Goal: Download file/media

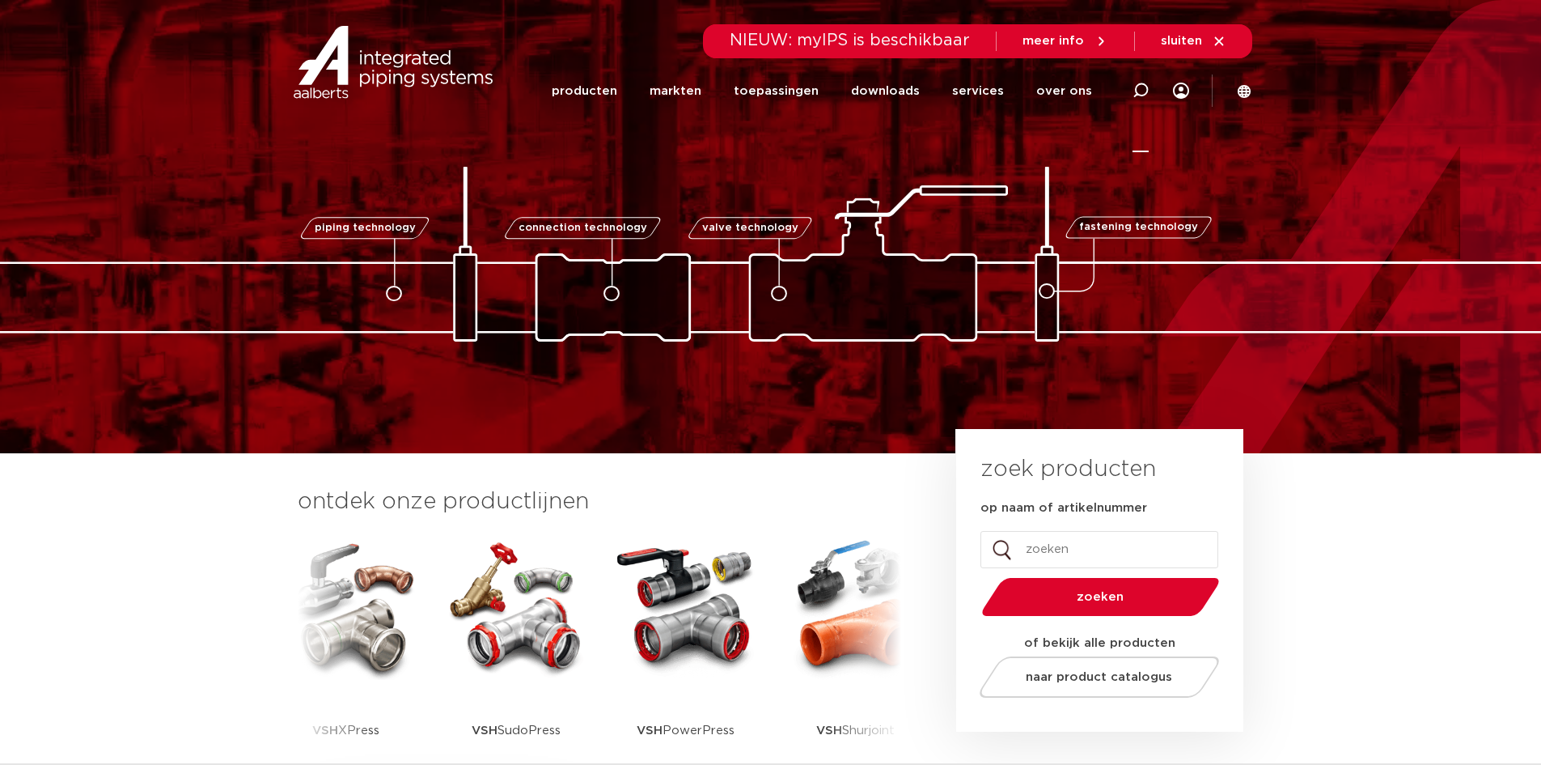
click at [1146, 86] on icon at bounding box center [1140, 90] width 19 height 19
drag, startPoint x: 968, startPoint y: 102, endPoint x: 969, endPoint y: 86, distance: 16.2
paste input "6104087"
type input "6104087"
click button "Zoeken" at bounding box center [0, 0] width 0 height 0
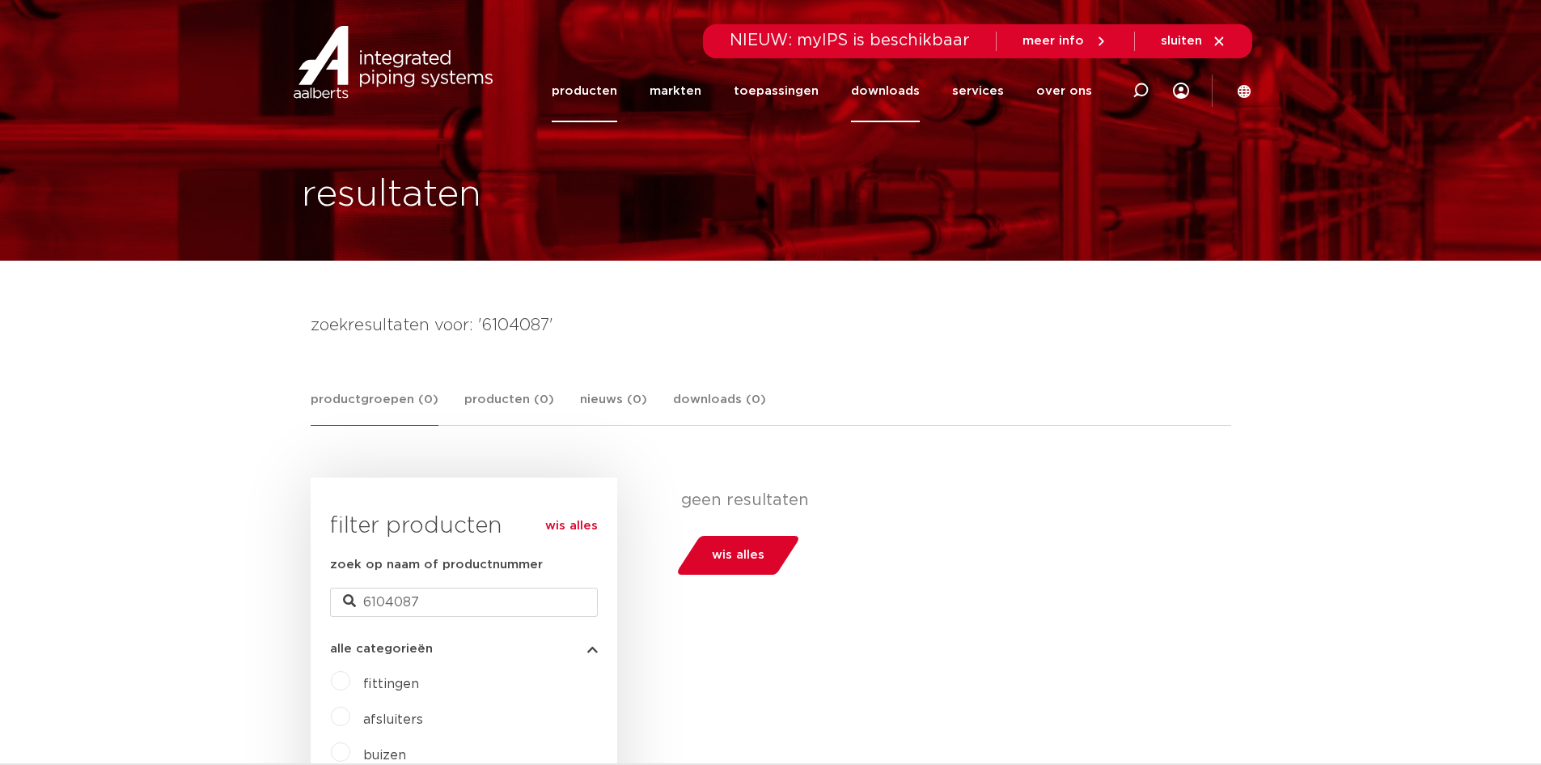
click at [880, 79] on link "downloads" at bounding box center [885, 91] width 69 height 62
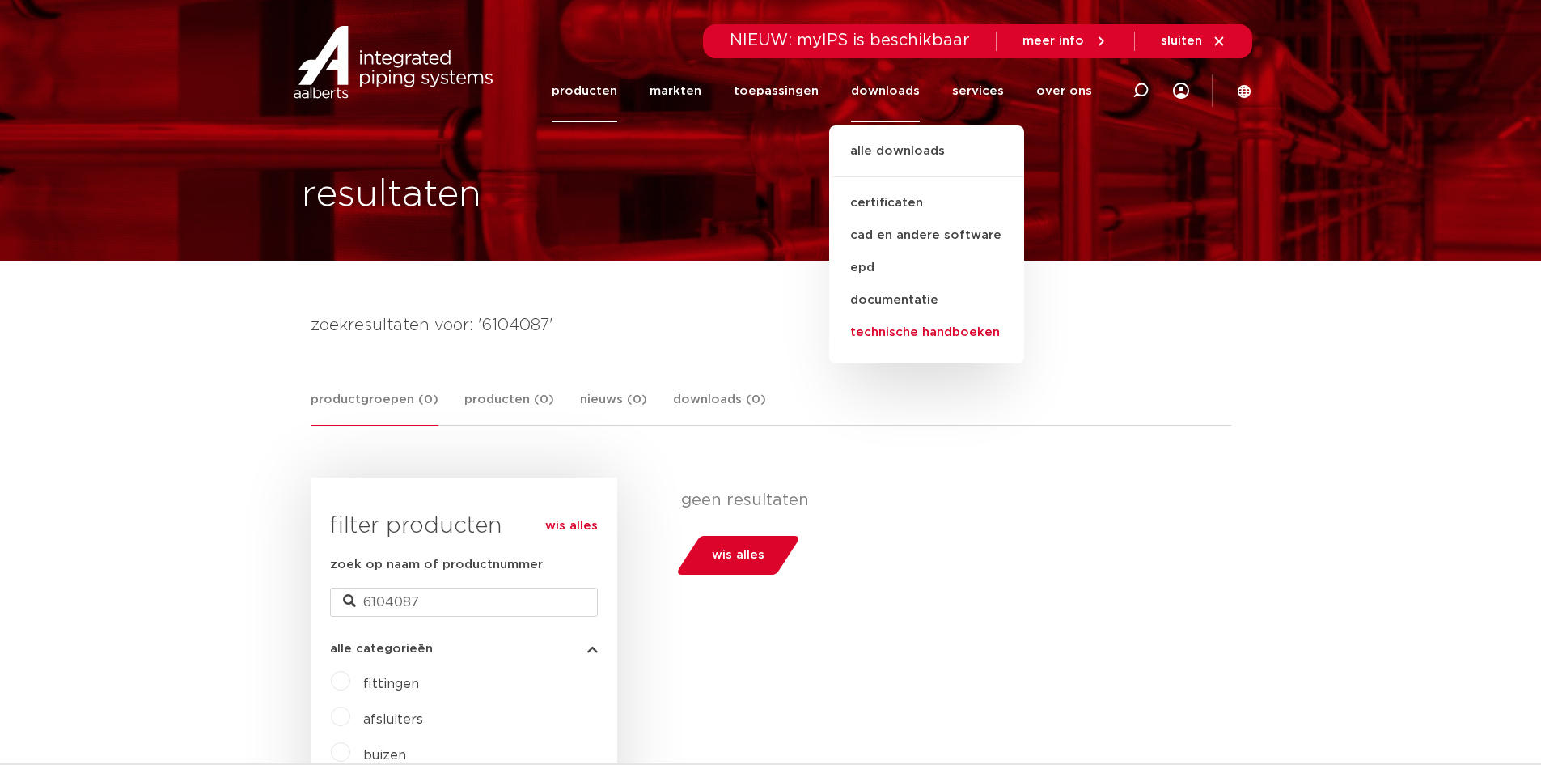
click at [878, 332] on link "technische handboeken" at bounding box center [926, 332] width 195 height 32
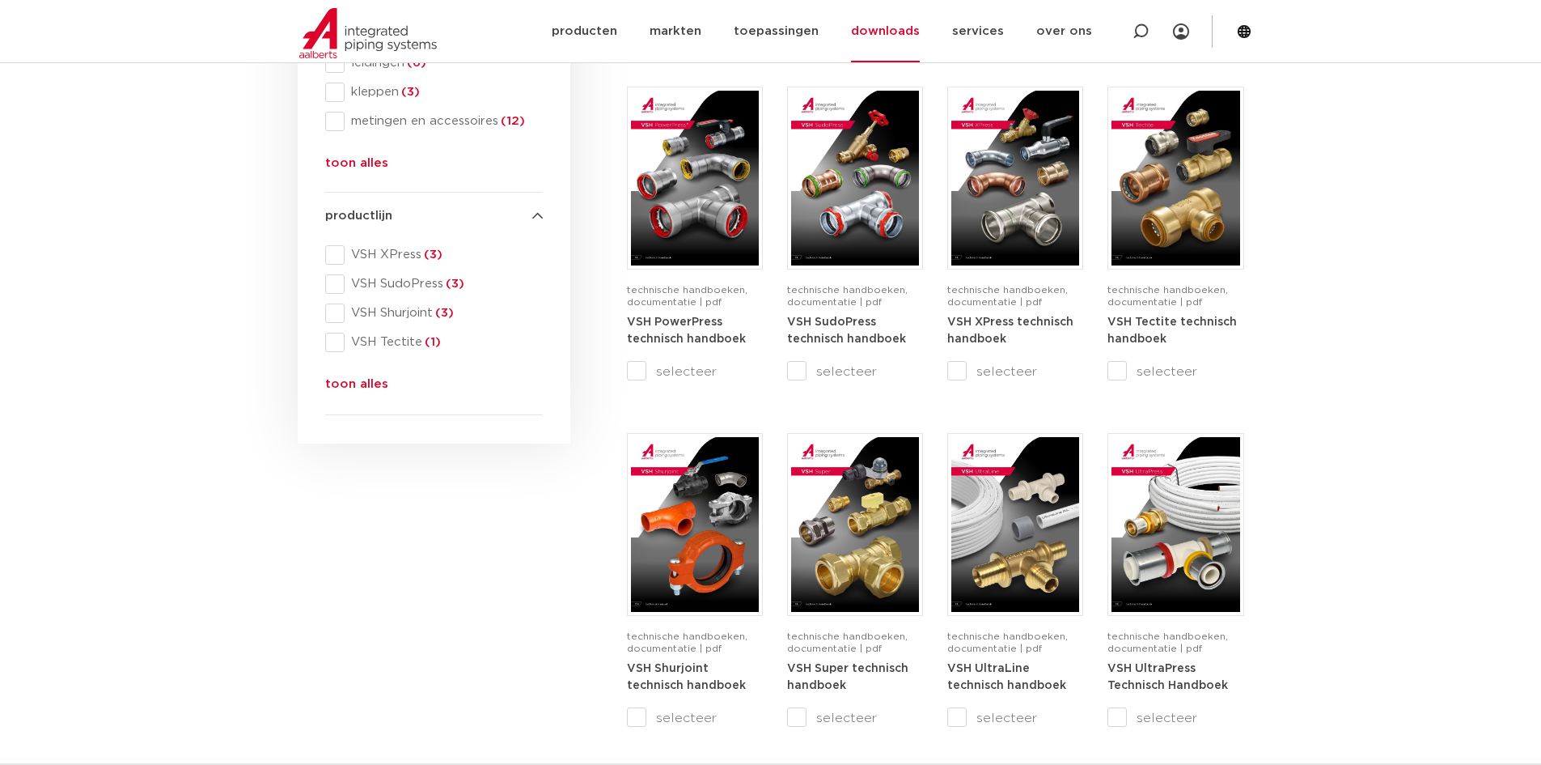
scroll to position [647, 0]
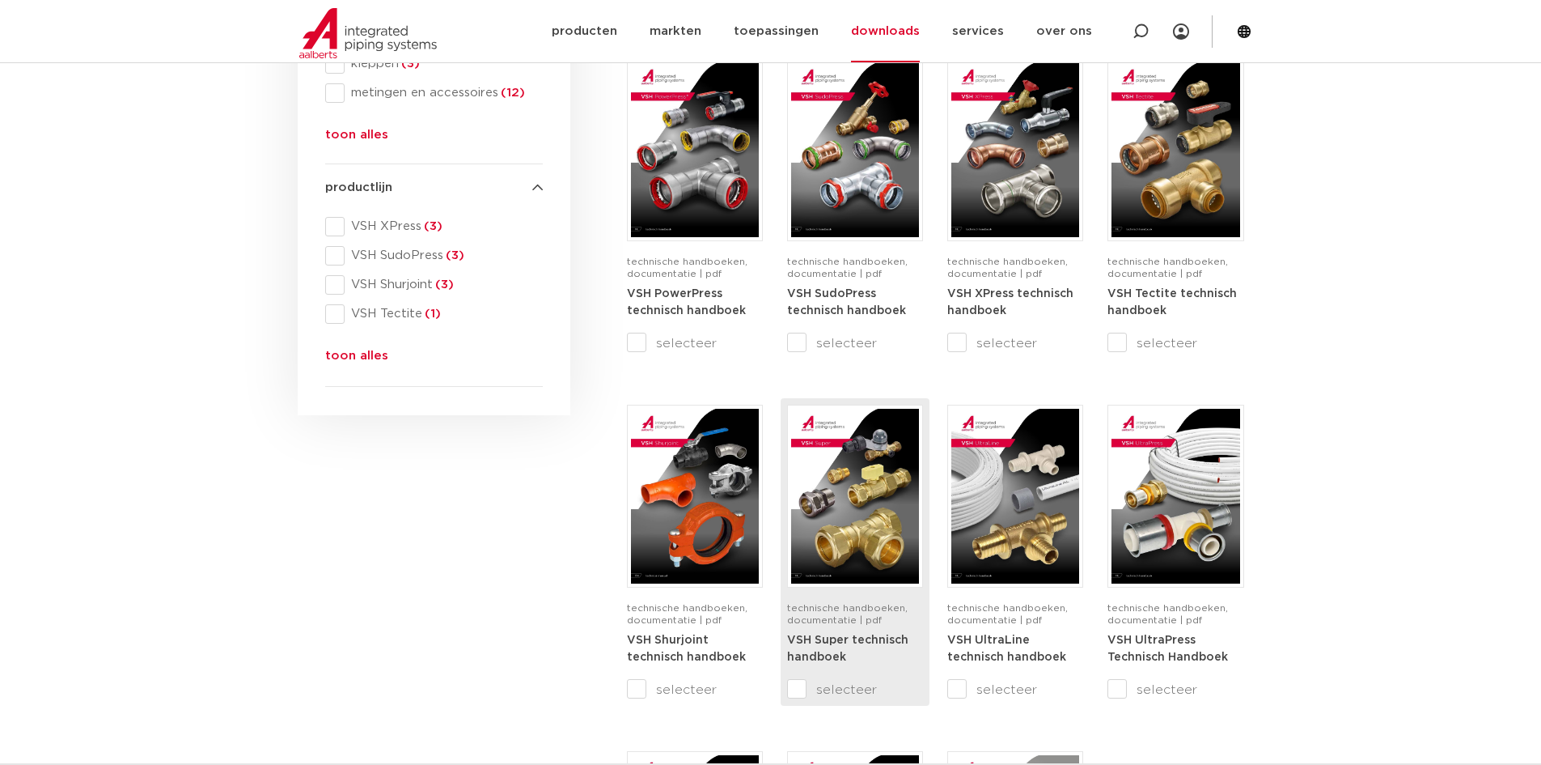
click at [881, 490] on img at bounding box center [855, 496] width 128 height 175
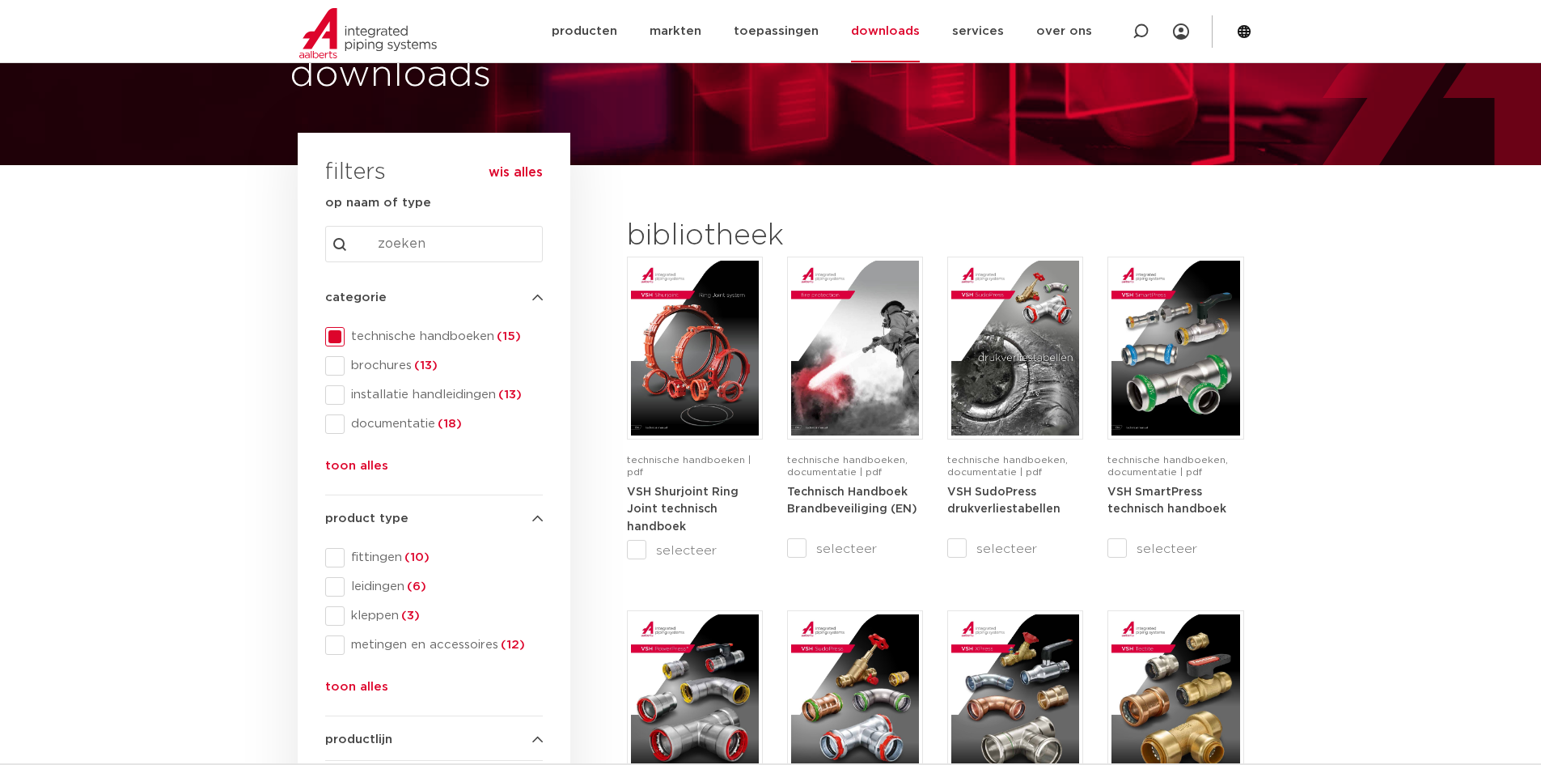
scroll to position [0, 0]
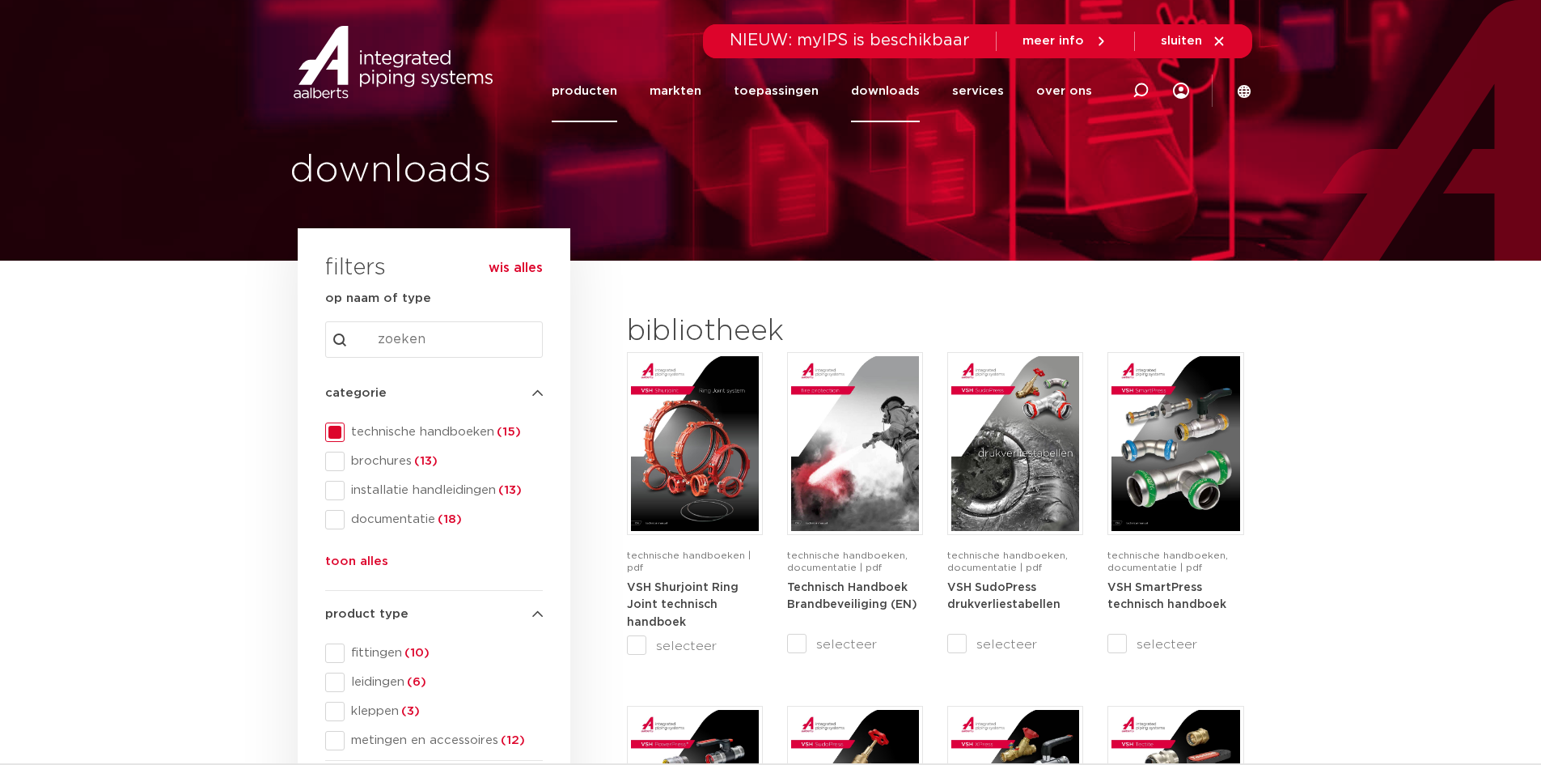
click at [579, 104] on link "producten" at bounding box center [585, 91] width 66 height 62
